Goal: Information Seeking & Learning: Learn about a topic

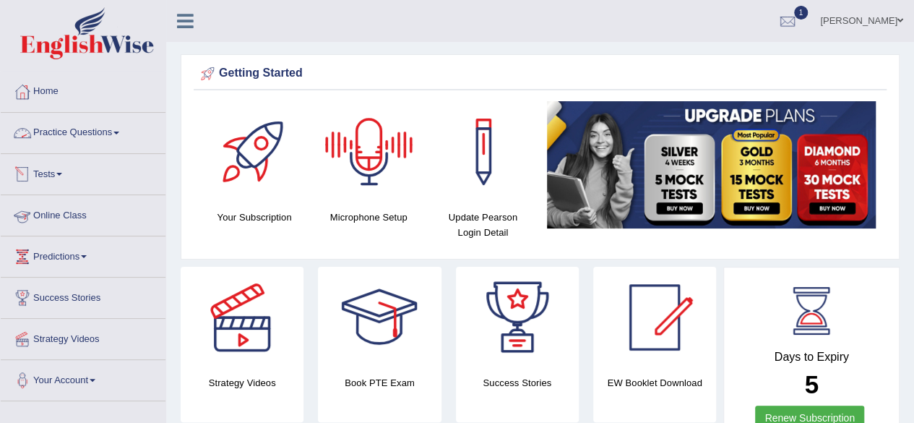
click at [78, 131] on link "Practice Questions" at bounding box center [83, 131] width 165 height 36
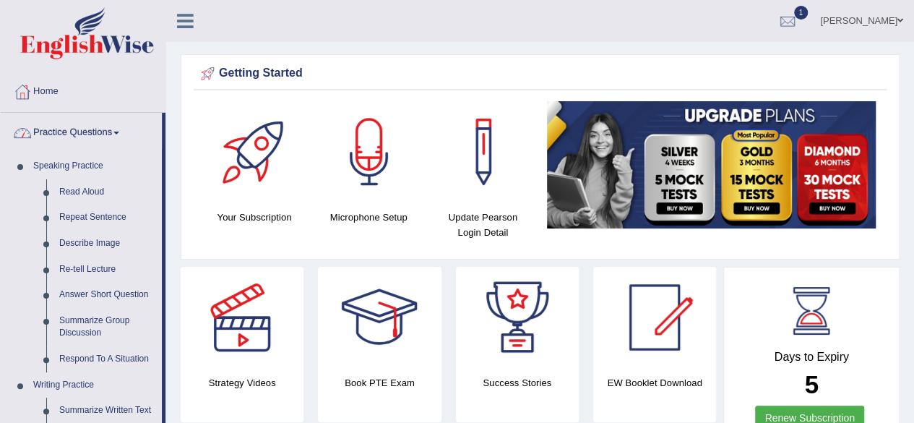
click at [47, 99] on link "Home" at bounding box center [83, 90] width 165 height 36
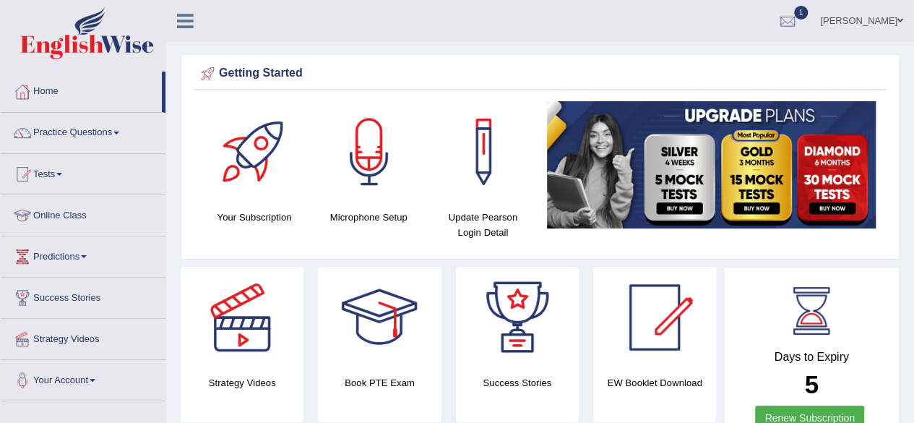
click at [77, 209] on link "Online Class" at bounding box center [83, 213] width 165 height 36
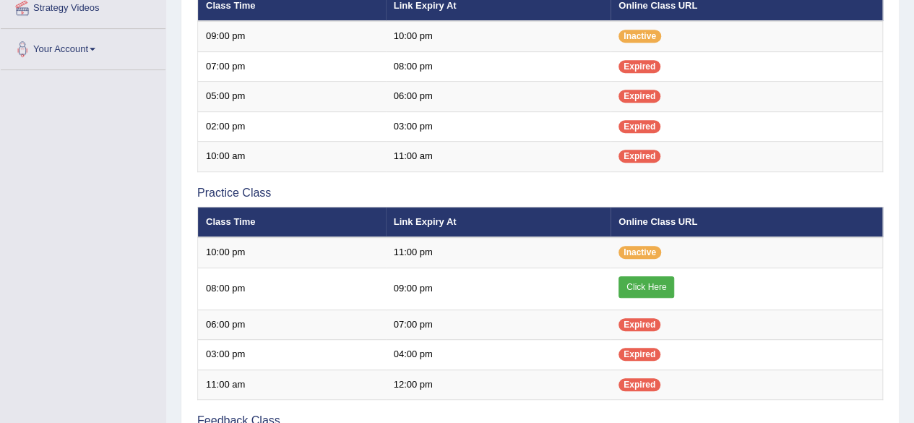
scroll to position [334, 0]
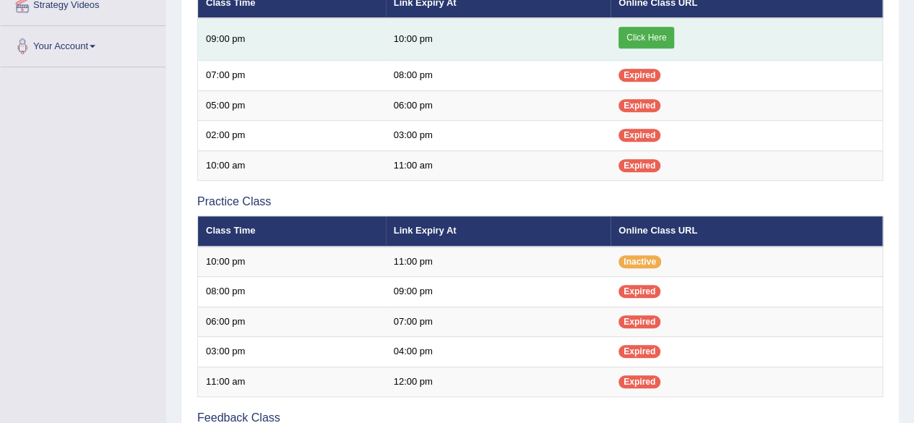
click at [650, 36] on link "Click Here" at bounding box center [646, 38] width 56 height 22
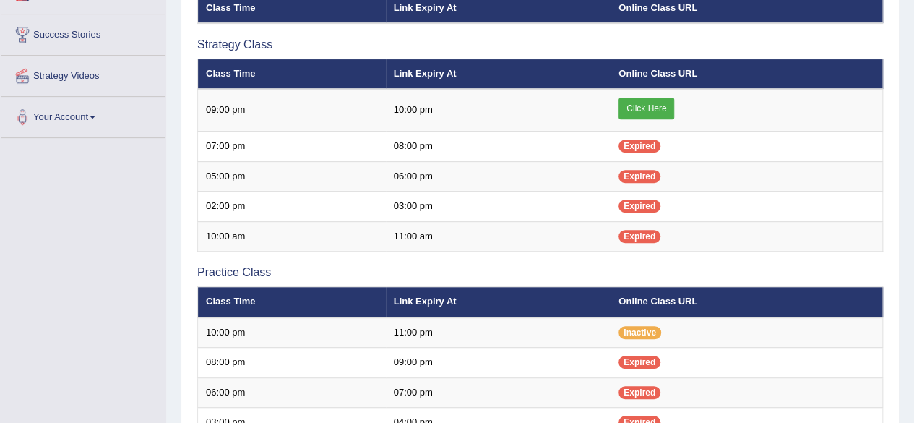
scroll to position [256, 0]
